Goal: Task Accomplishment & Management: Complete application form

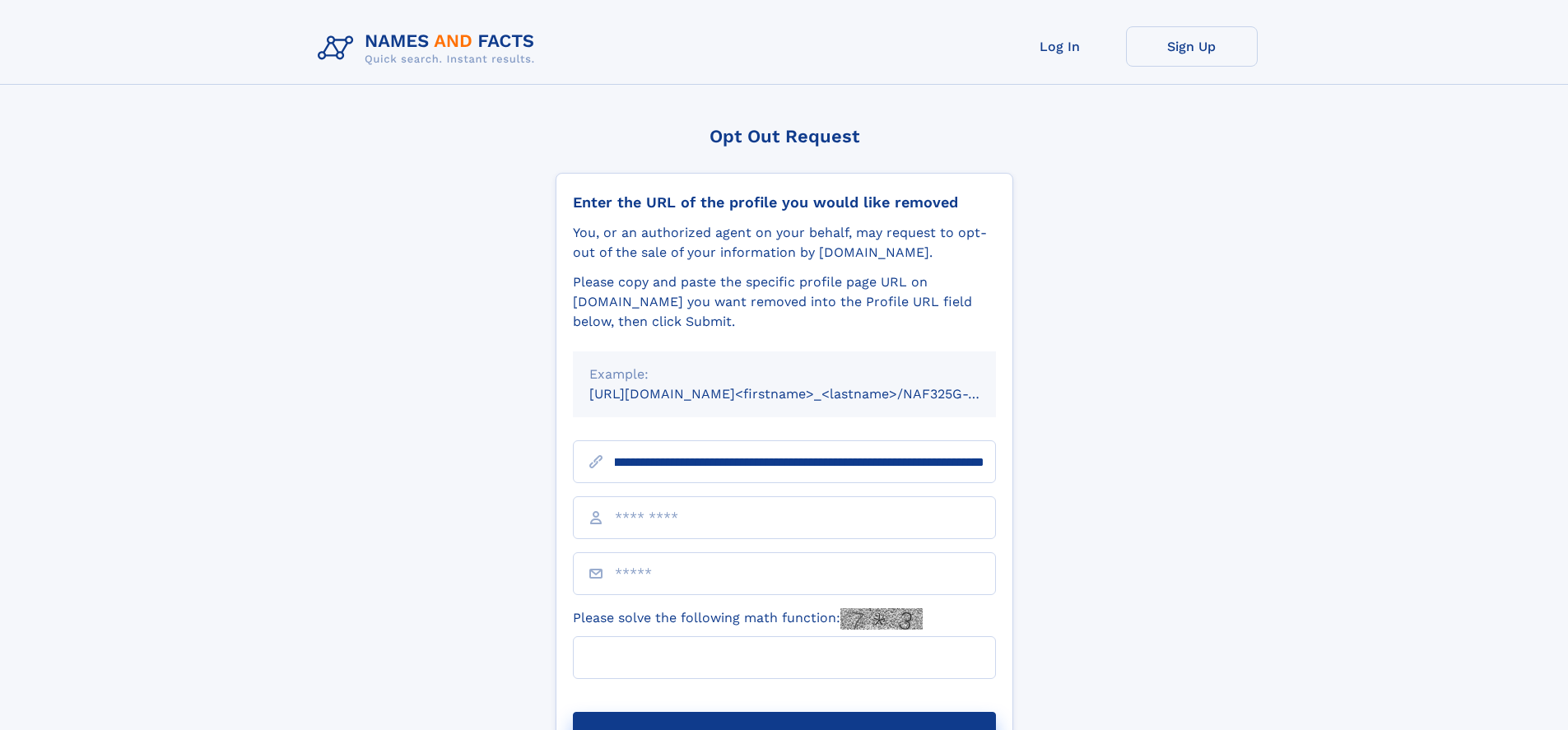
scroll to position [0, 182]
type input "**********"
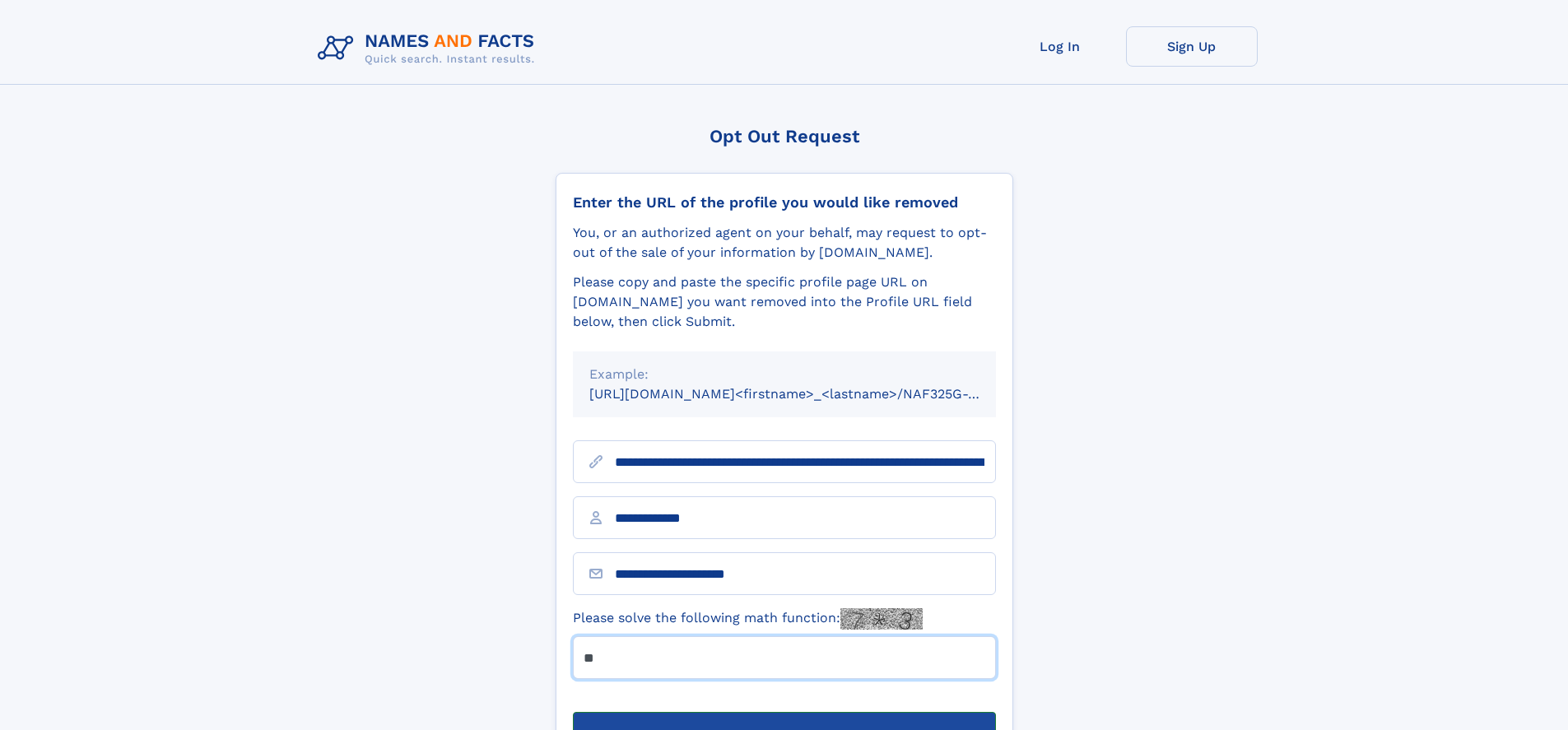
type input "**"
click at [784, 712] on button "Submit Opt Out Request" at bounding box center [784, 738] width 423 height 53
